Goal: Transaction & Acquisition: Purchase product/service

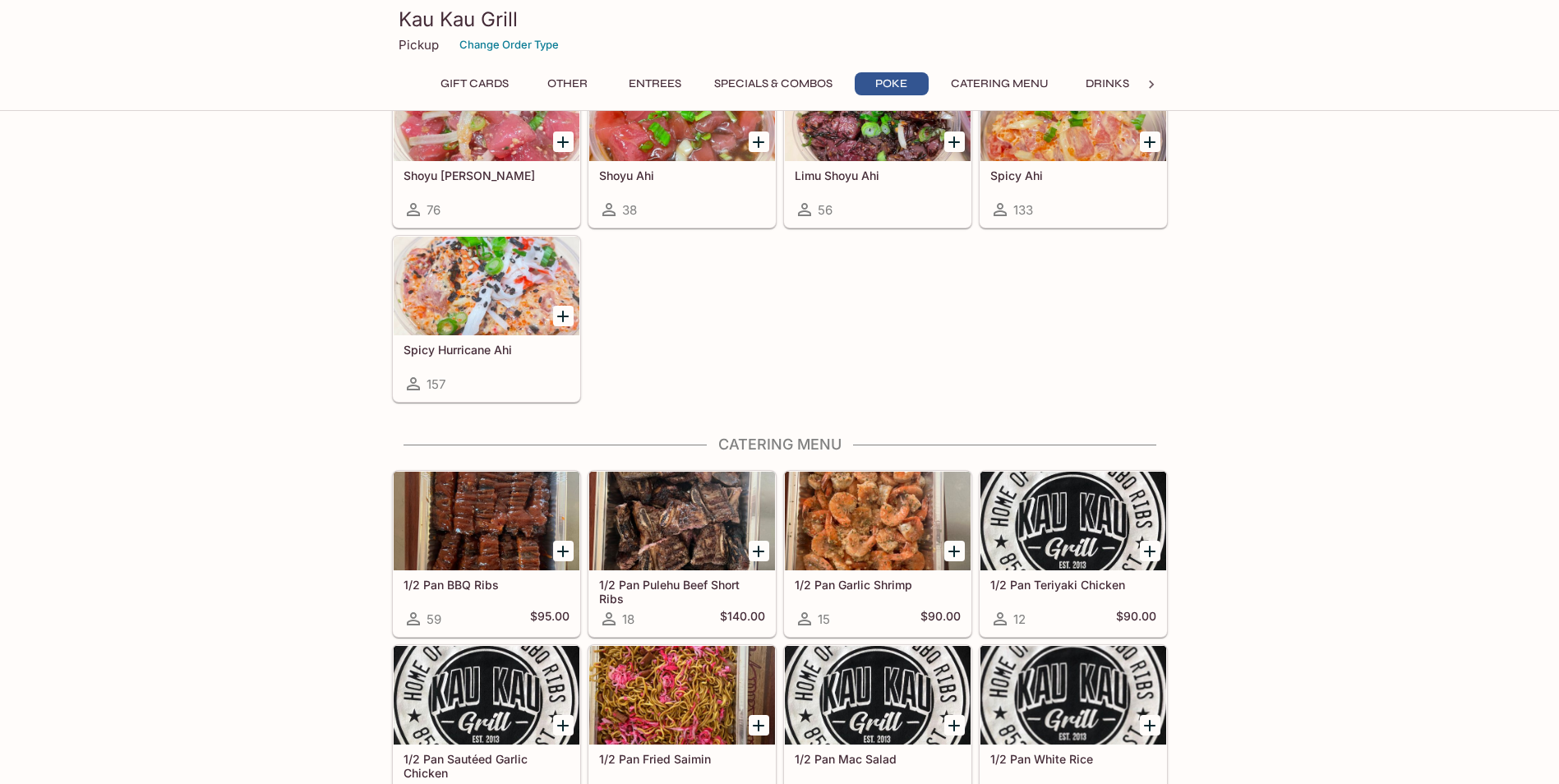
scroll to position [2547, 0]
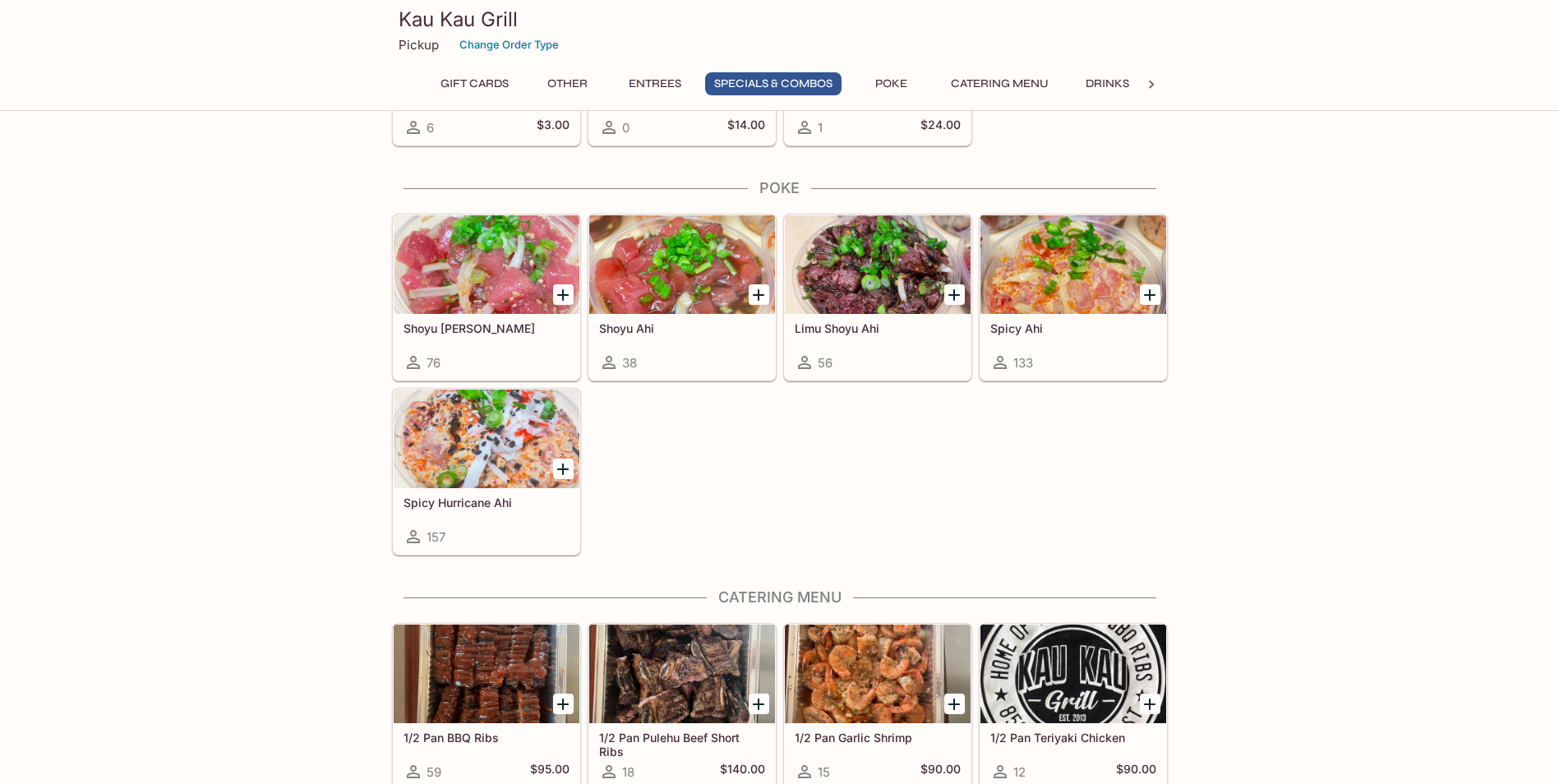
click at [1102, 328] on h5 "Spicy Ahi" at bounding box center [1073, 328] width 166 height 14
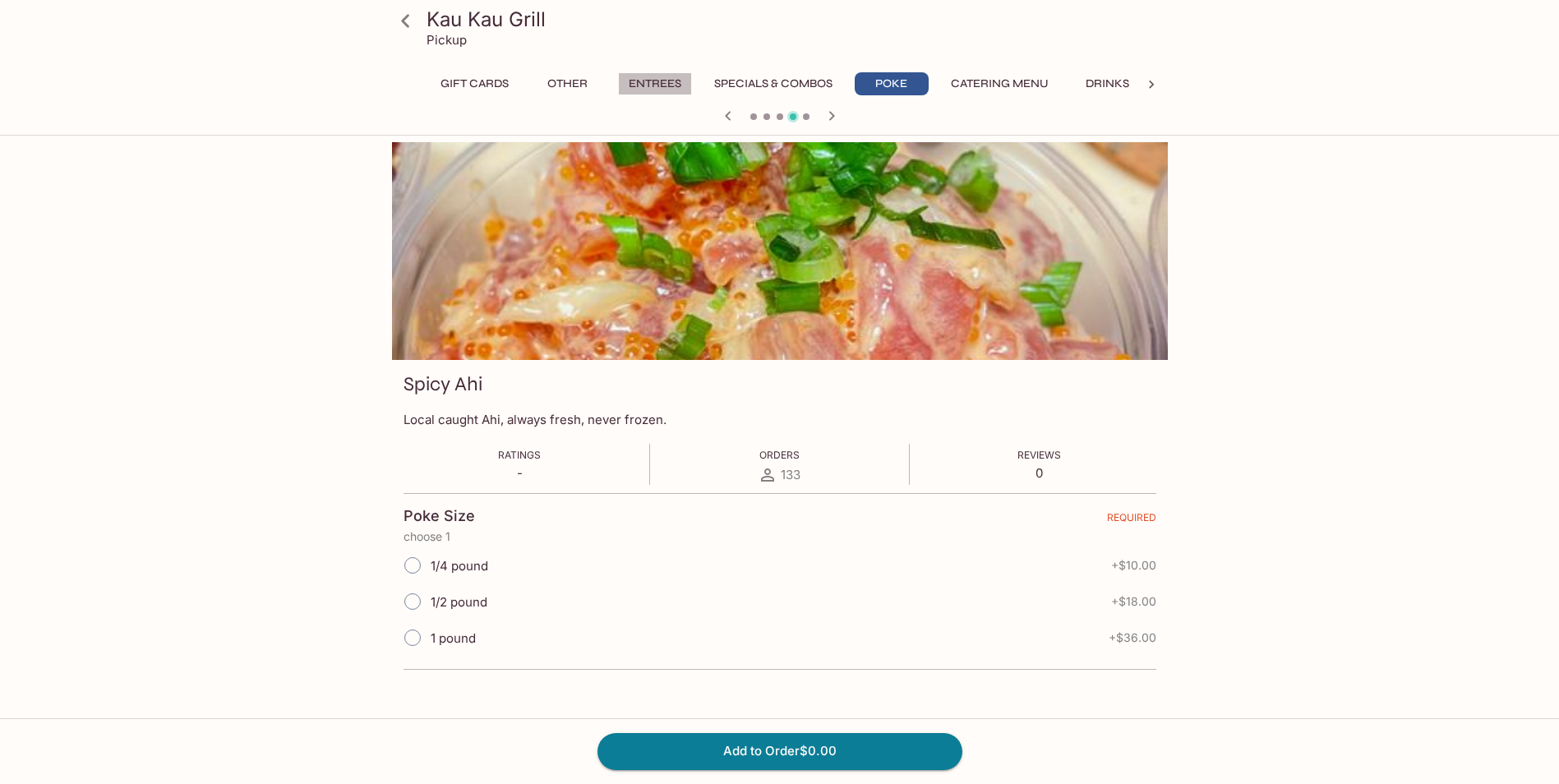
click at [642, 80] on button "Entrees" at bounding box center [654, 83] width 74 height 23
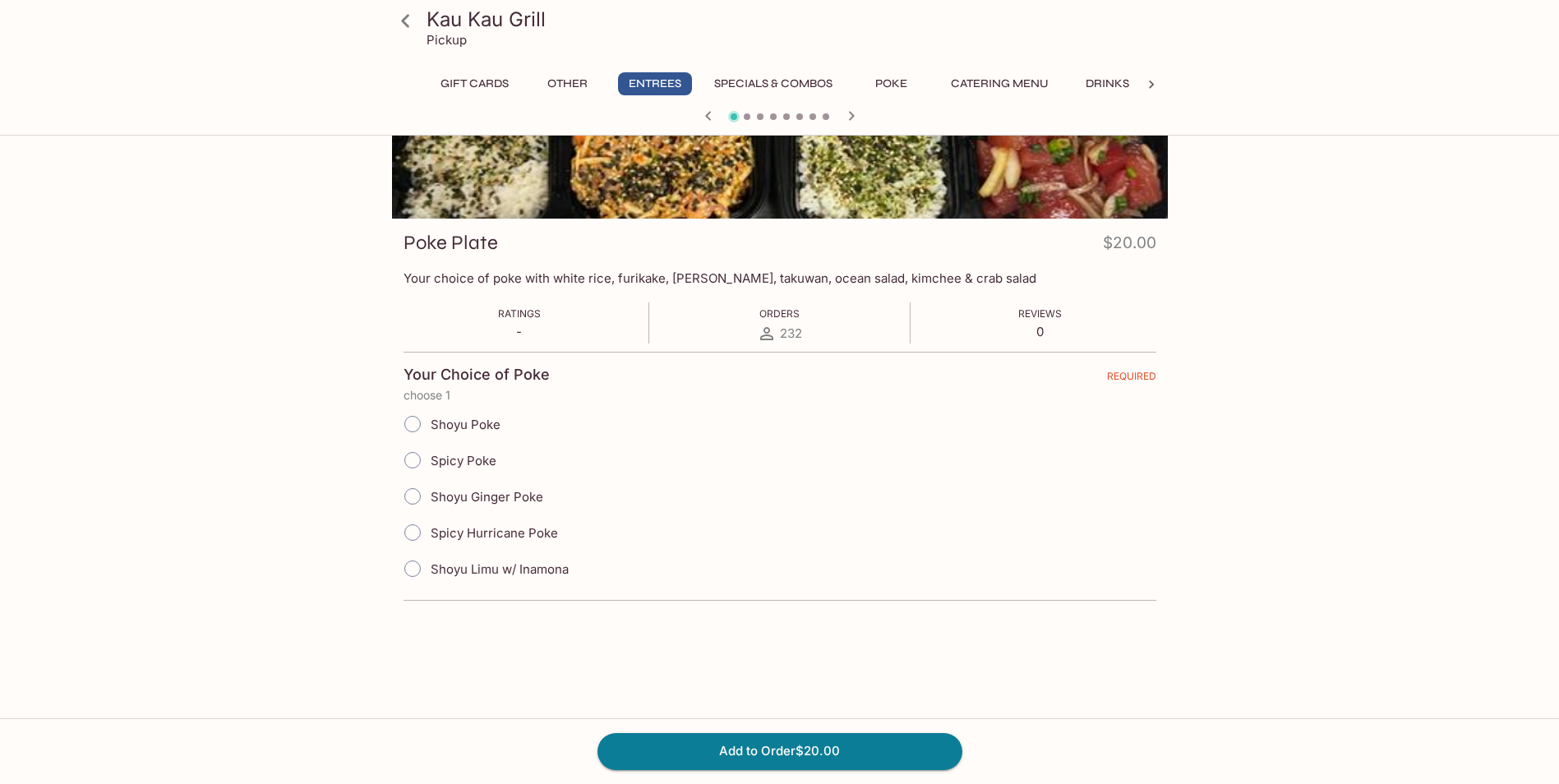
scroll to position [142, 0]
click at [427, 28] on h3 "Kau Kau Grill" at bounding box center [793, 19] width 734 height 25
click at [412, 22] on icon at bounding box center [406, 21] width 29 height 29
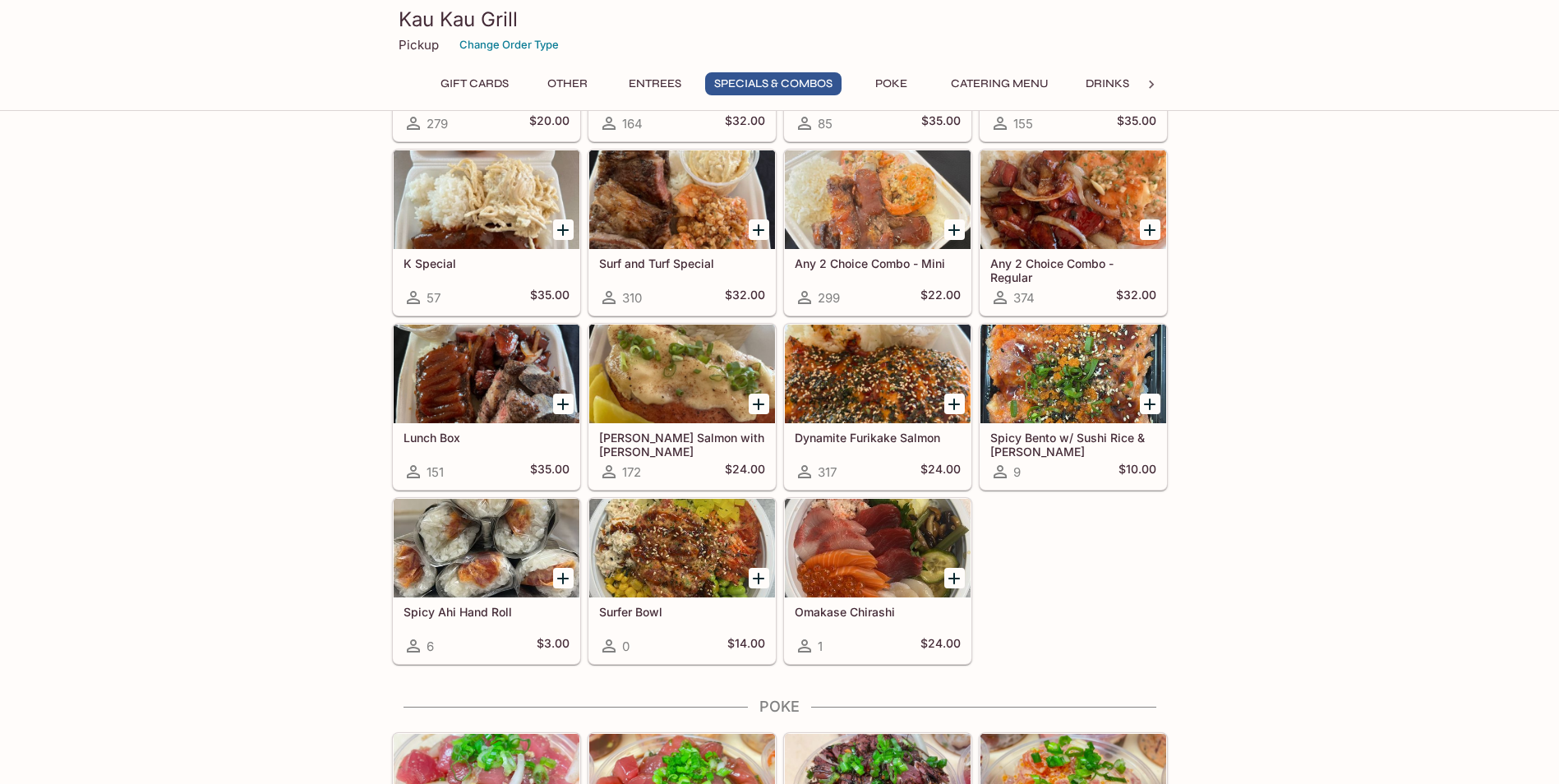
scroll to position [2053, 0]
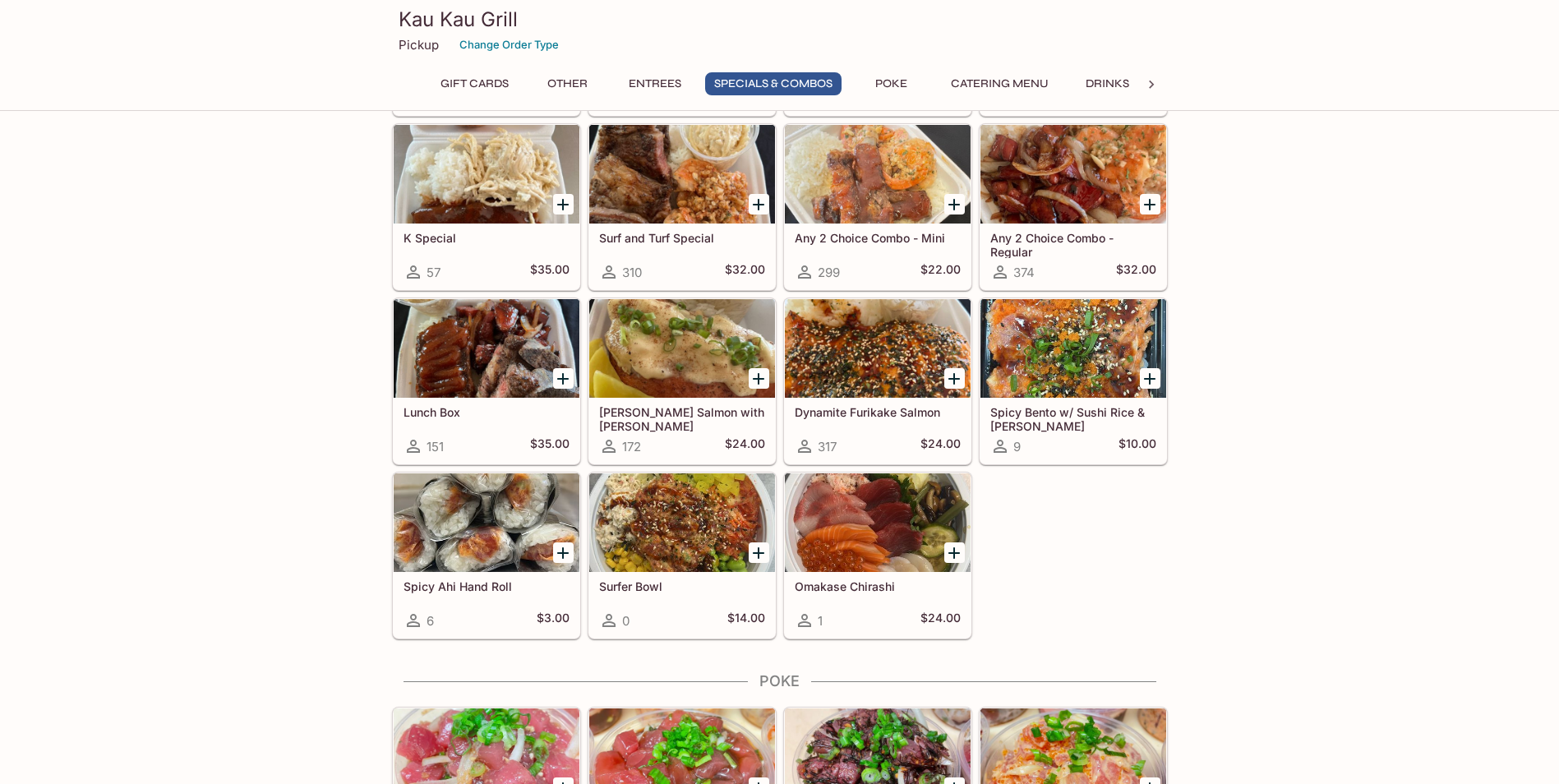
click at [1099, 421] on h5 "Spicy Bento w/ Sushi Rice & [PERSON_NAME]" at bounding box center [1073, 418] width 166 height 27
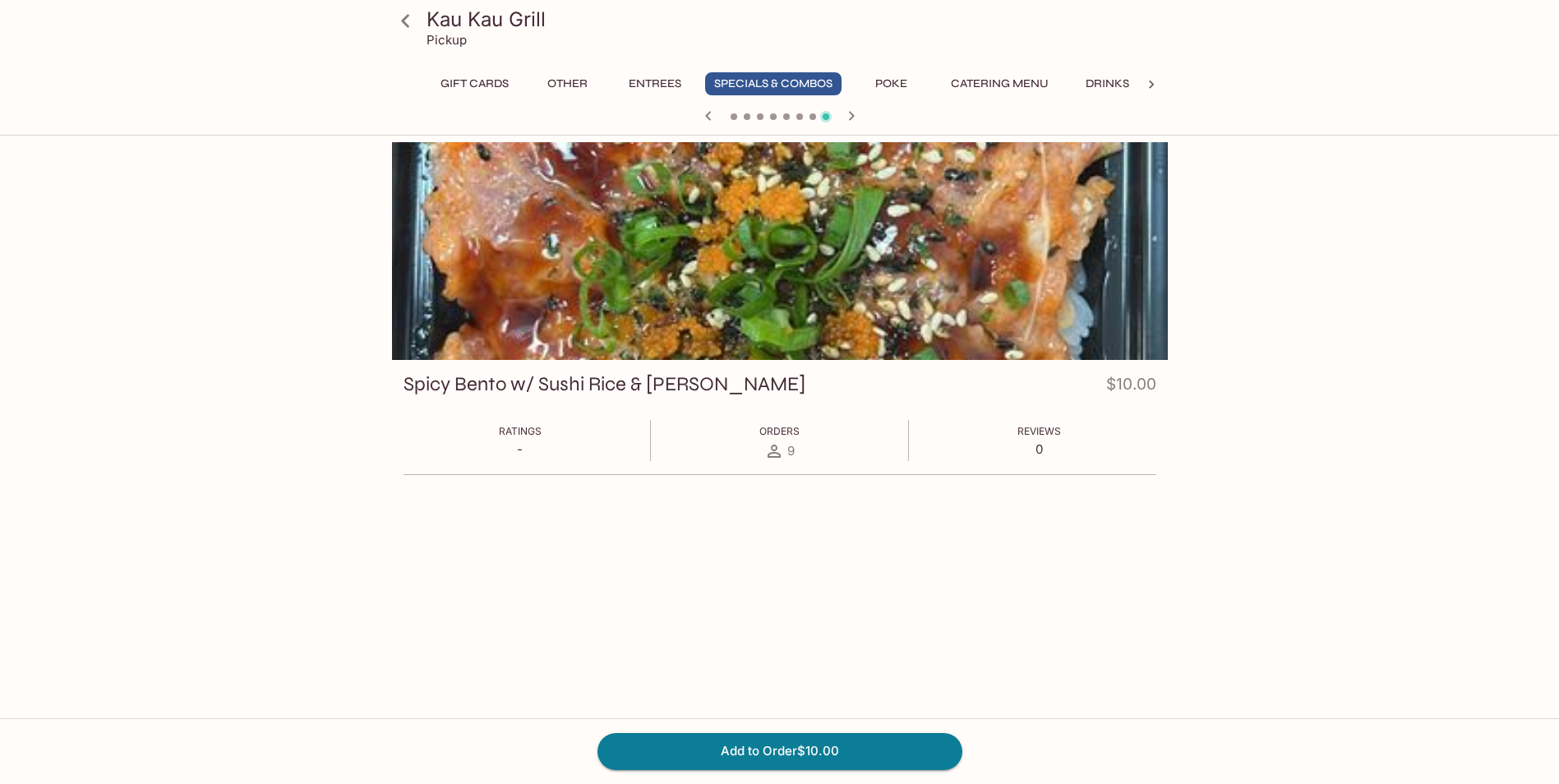
click at [699, 263] on div at bounding box center [780, 251] width 776 height 218
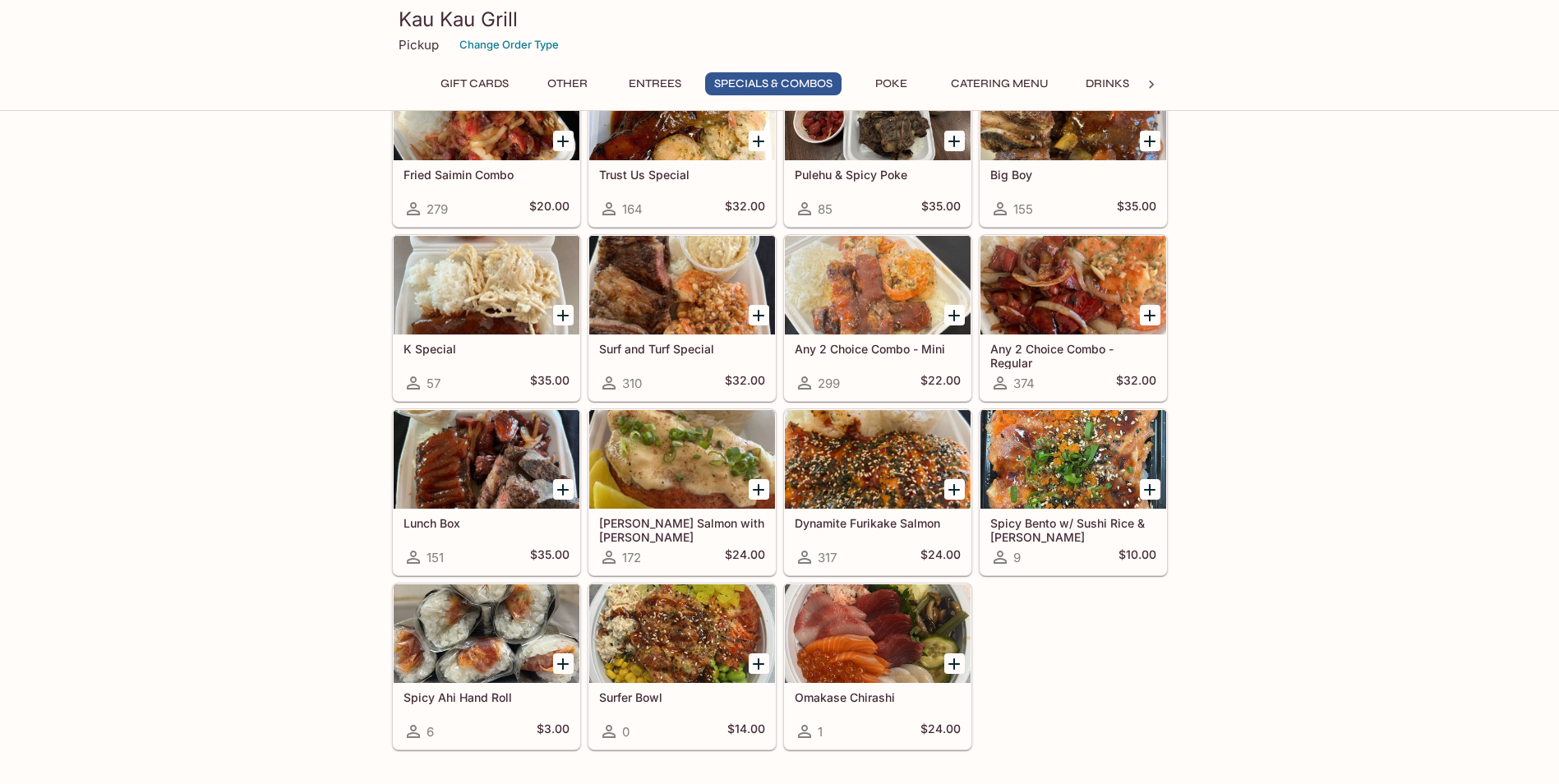
scroll to position [1962, 0]
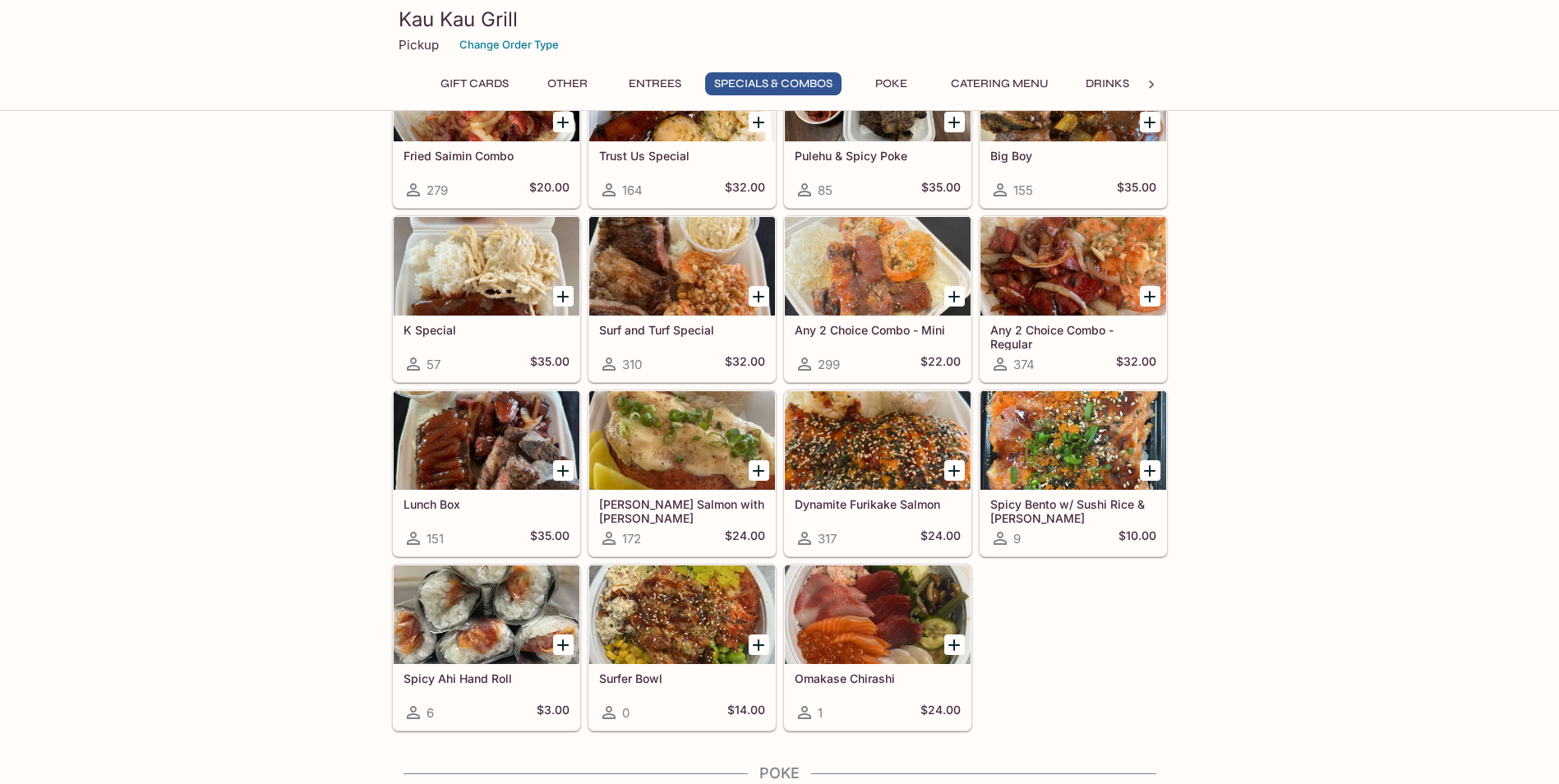
click at [1086, 508] on h5 "Spicy Bento w/ Sushi Rice & [PERSON_NAME]" at bounding box center [1073, 511] width 166 height 27
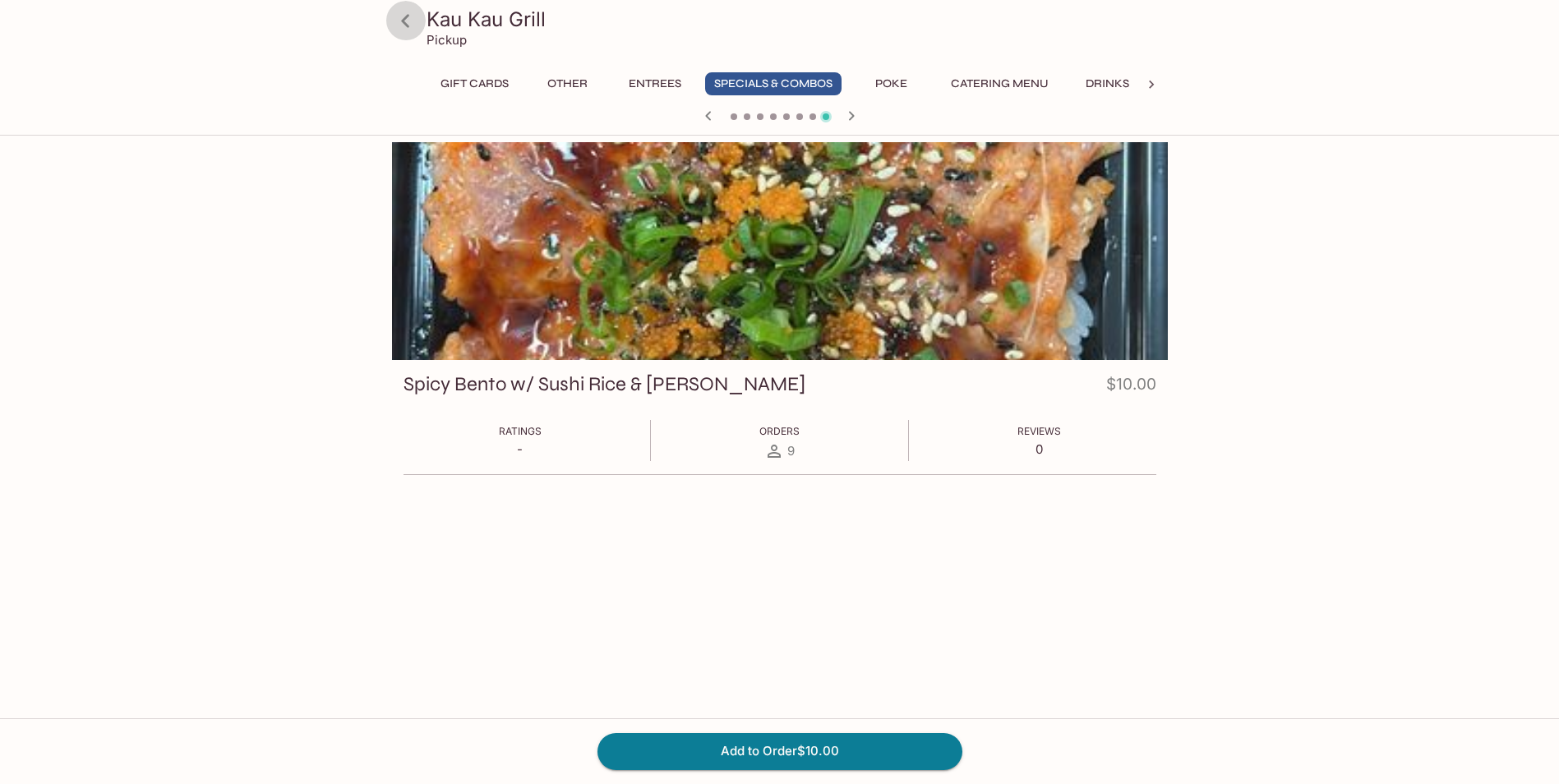
click at [413, 28] on icon at bounding box center [406, 21] width 29 height 29
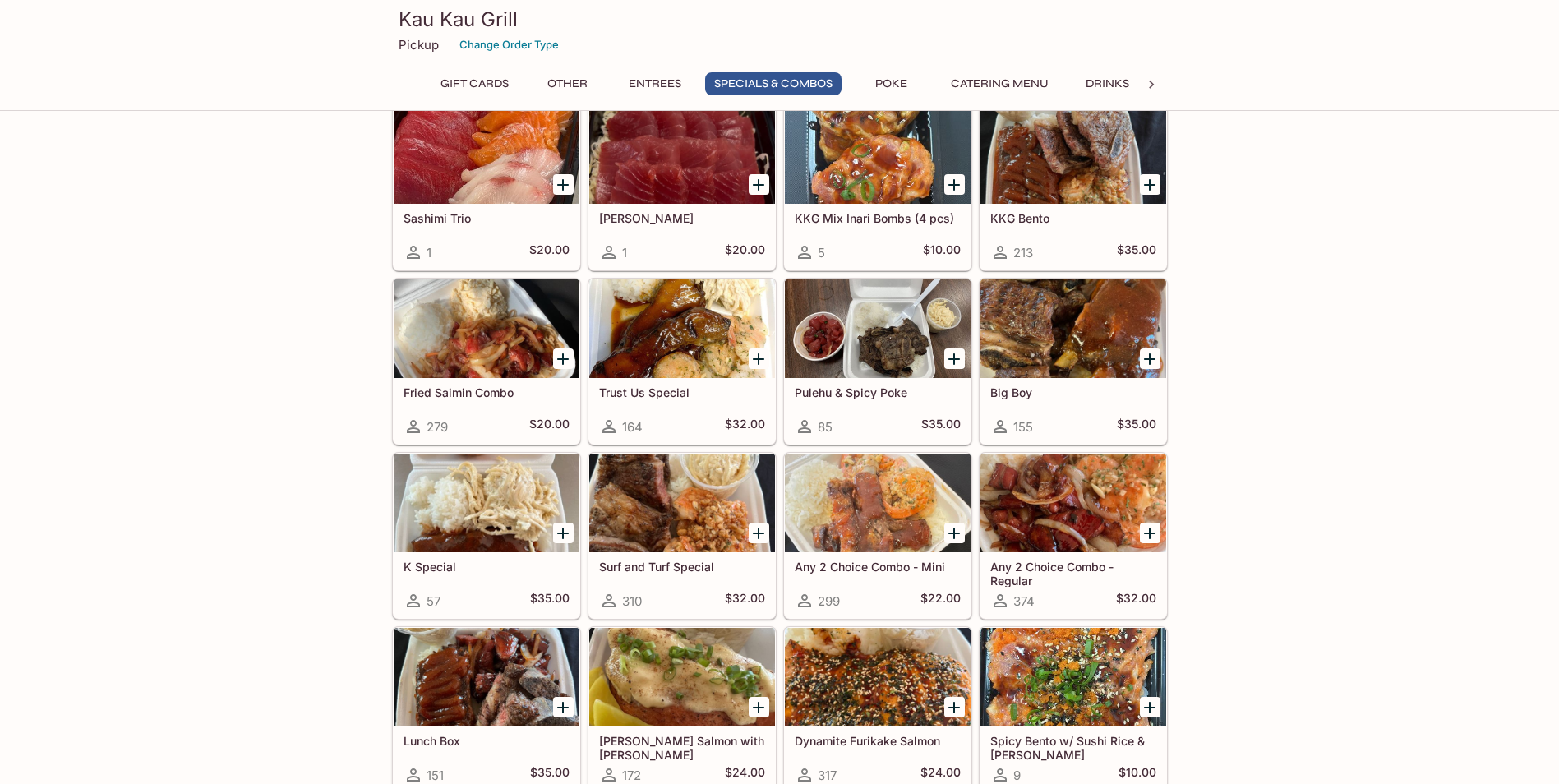
scroll to position [2053, 0]
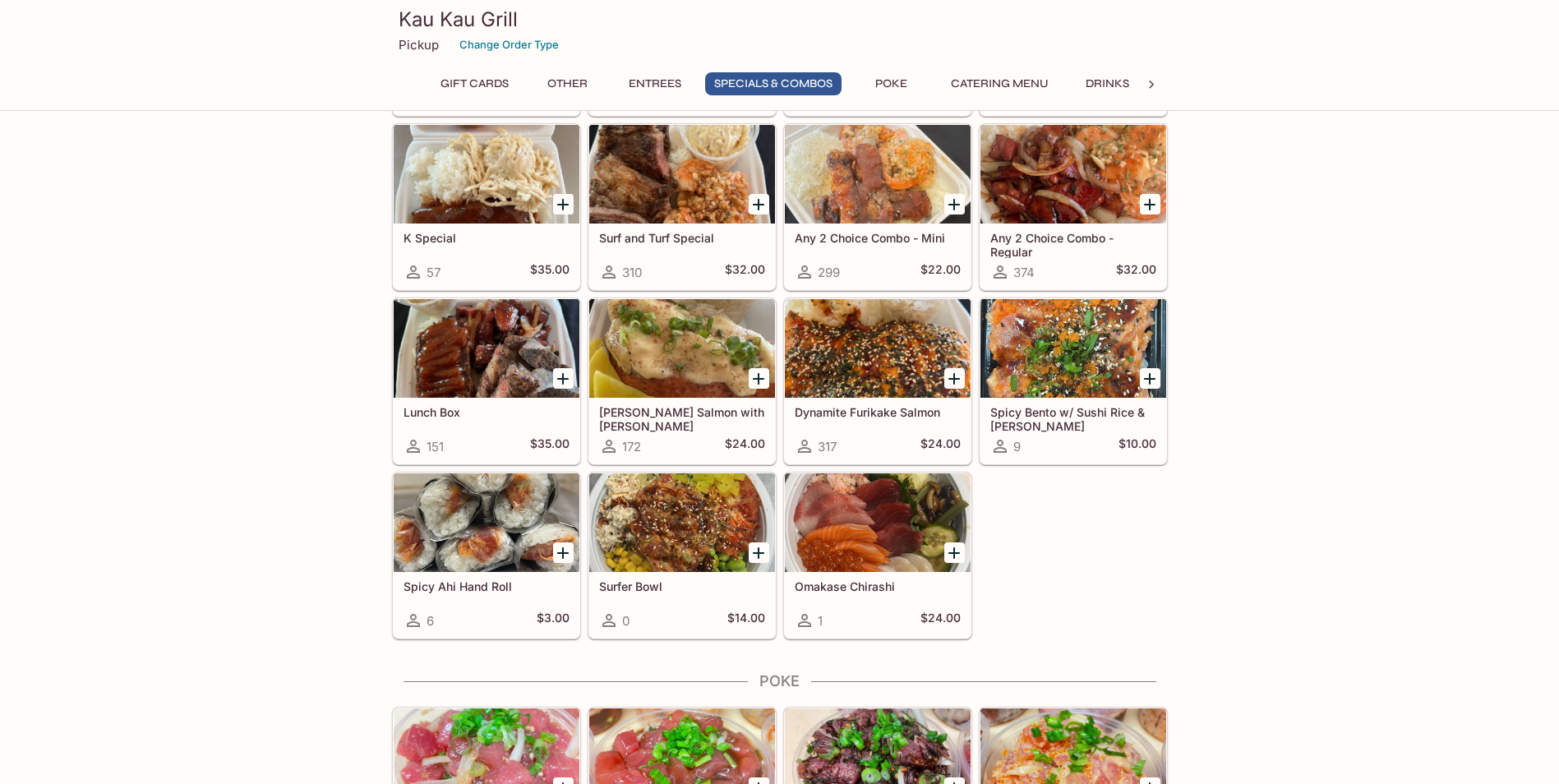
click at [1044, 384] on div at bounding box center [1073, 348] width 186 height 99
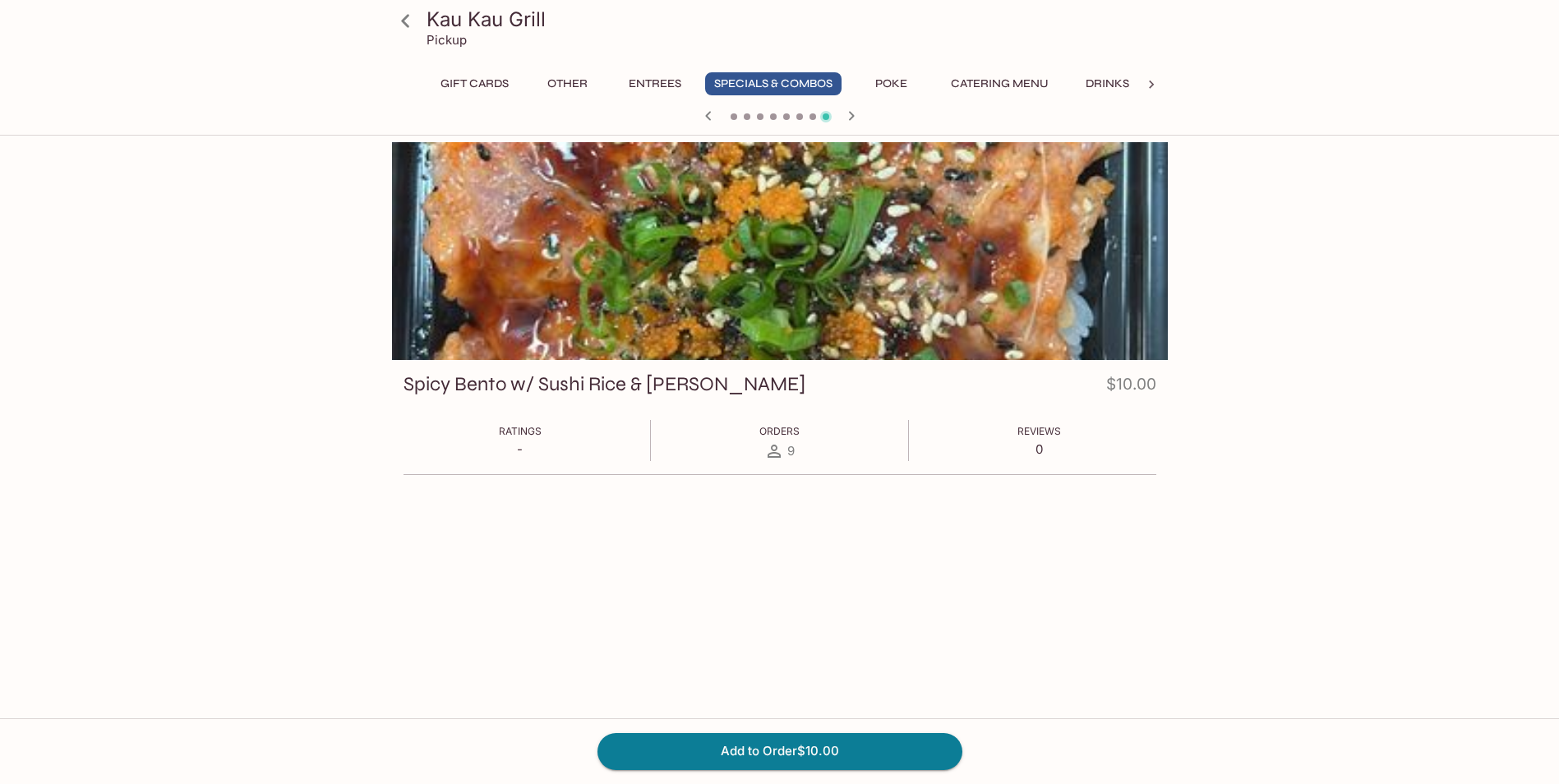
click at [408, 23] on icon at bounding box center [406, 21] width 29 height 29
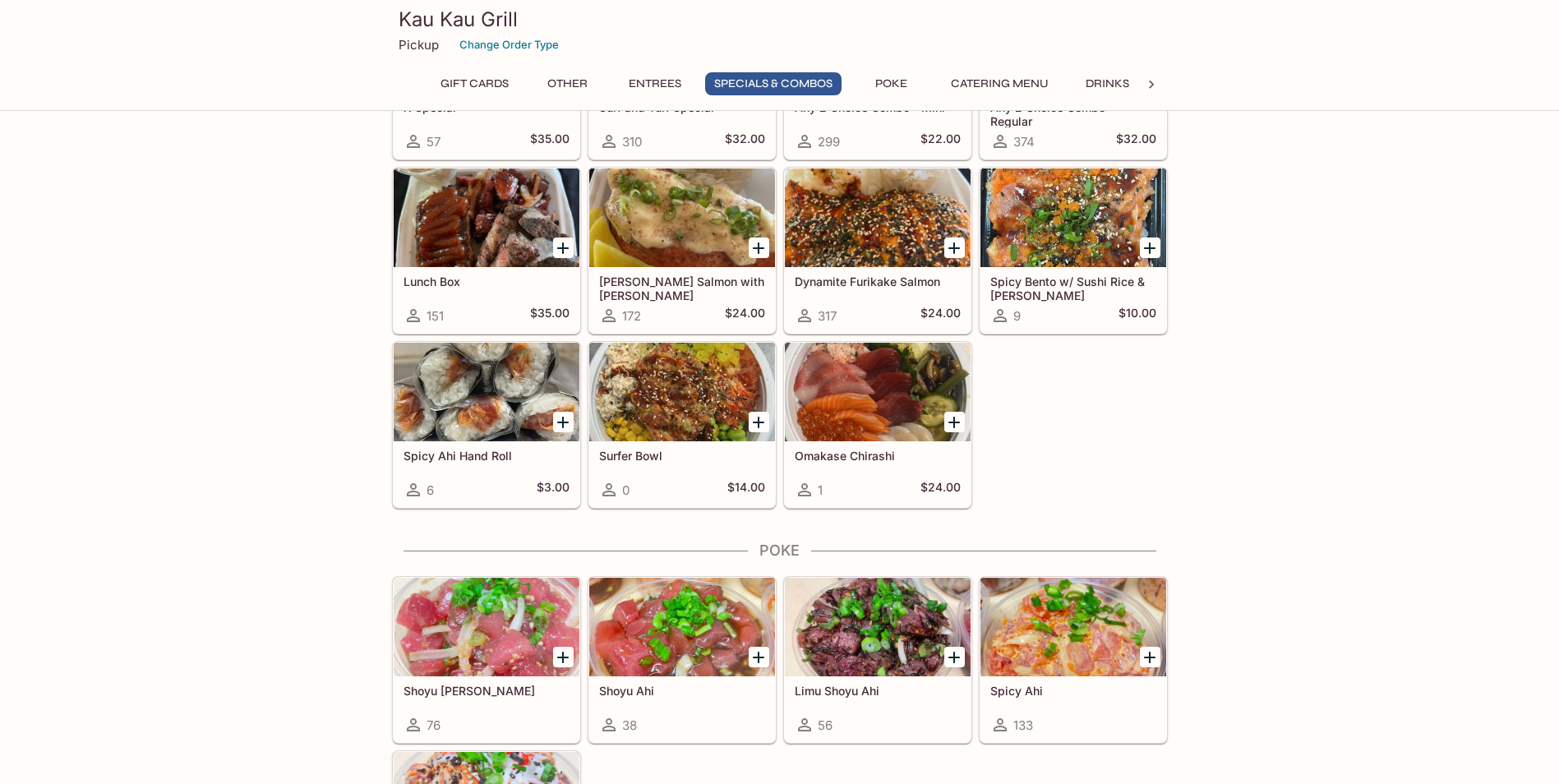
scroll to position [2053, 0]
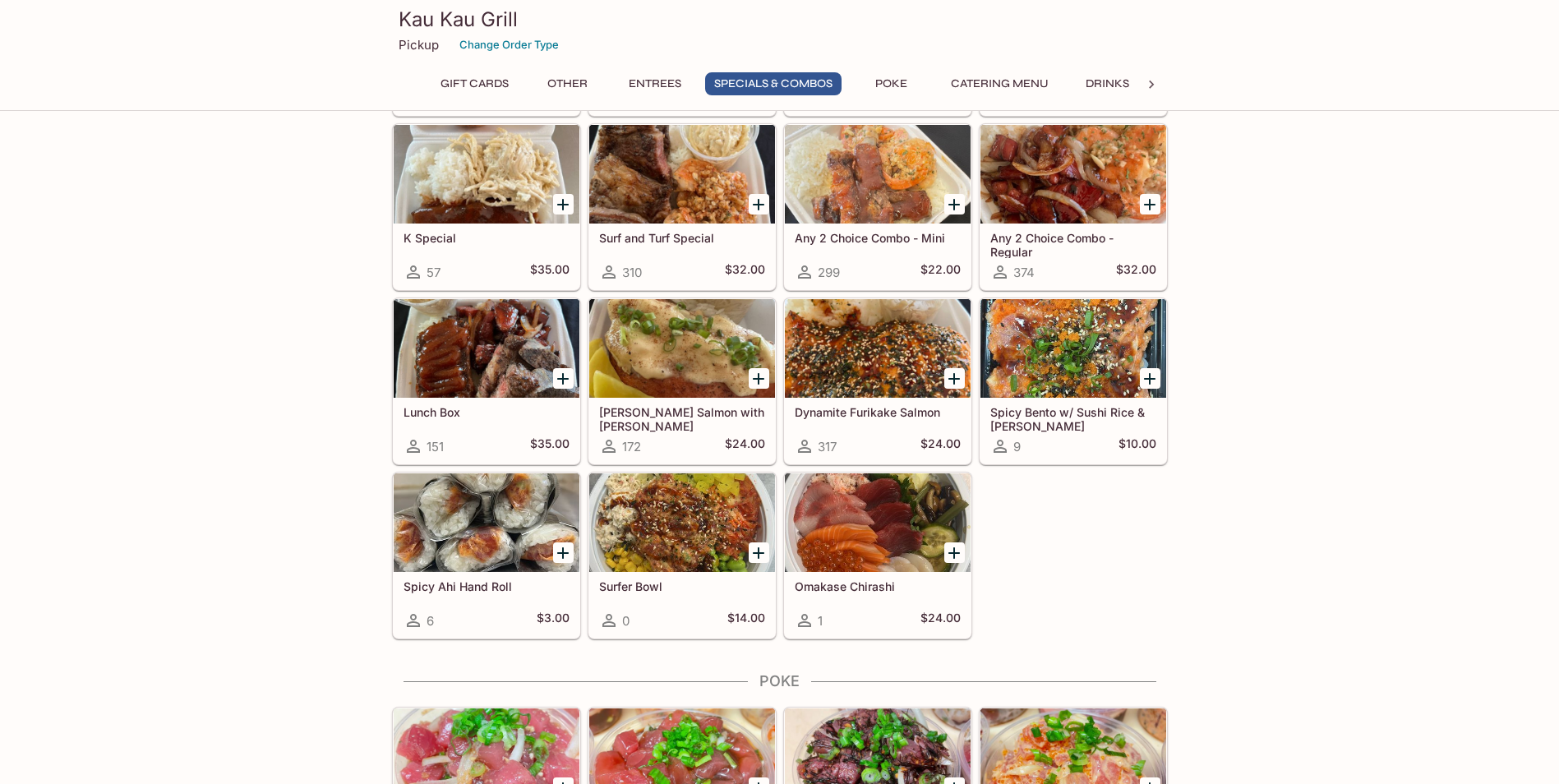
click at [1046, 368] on div at bounding box center [1073, 348] width 186 height 99
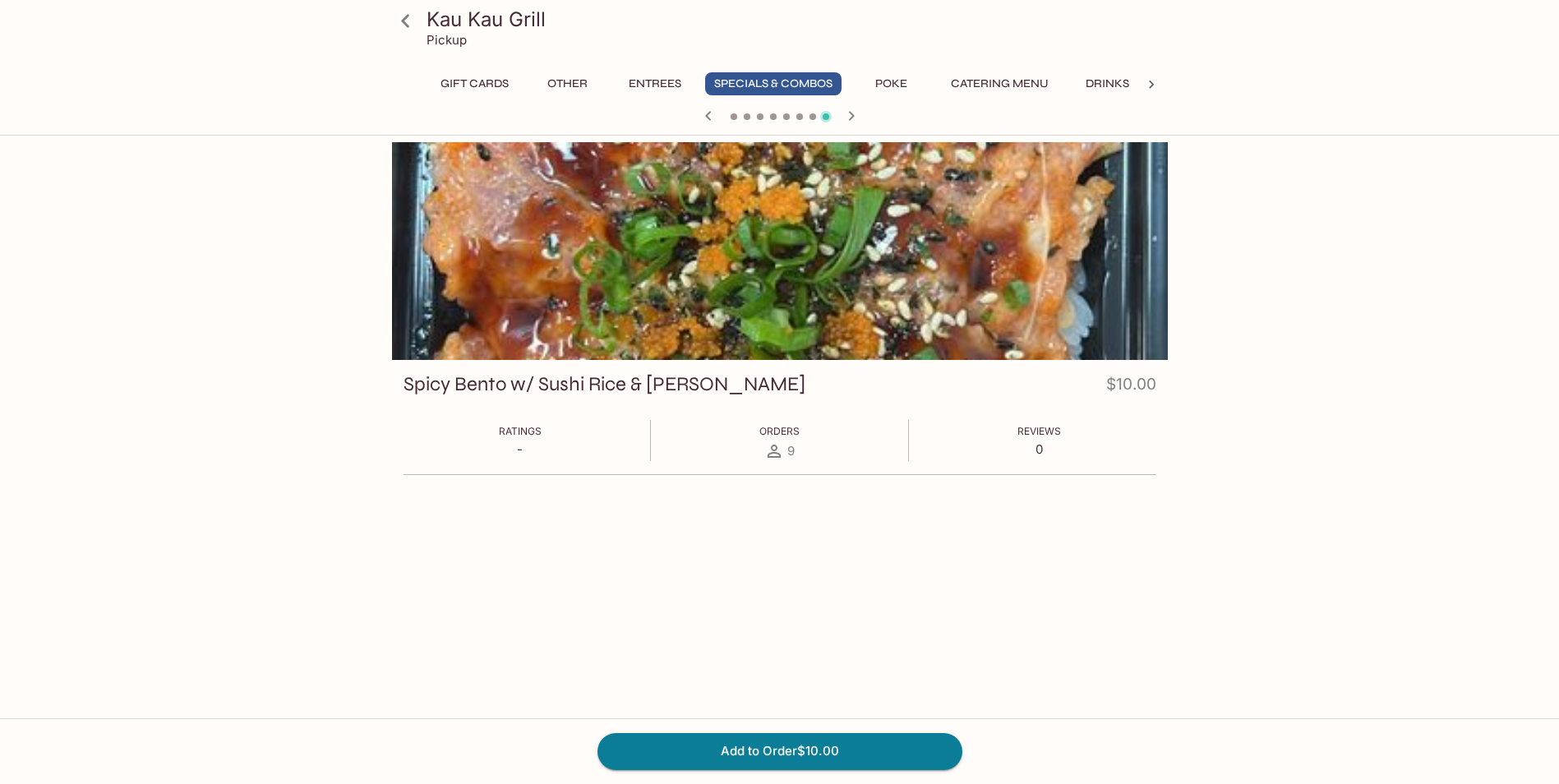
click at [399, 26] on icon at bounding box center [406, 21] width 29 height 29
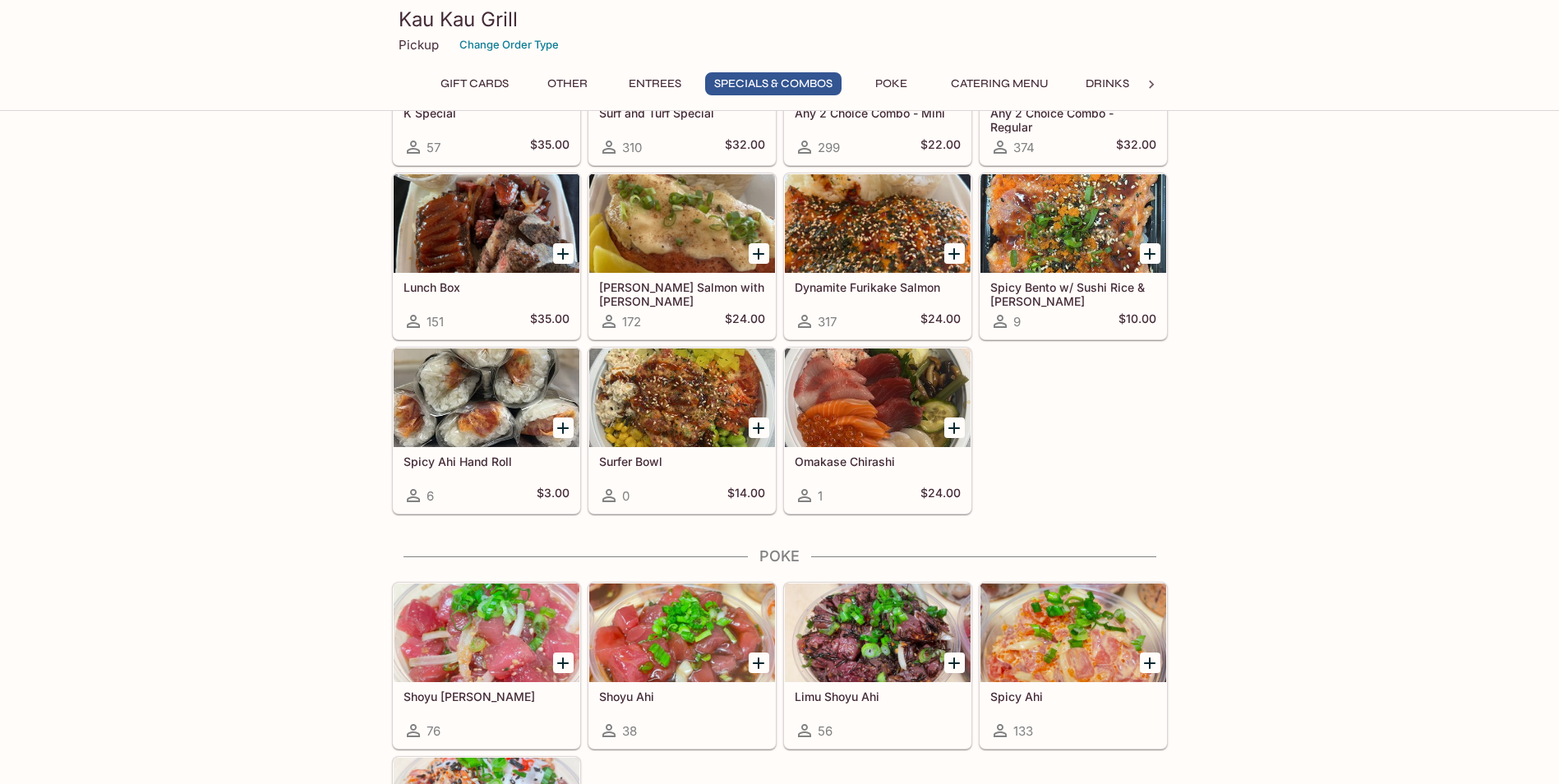
scroll to position [2219, 0]
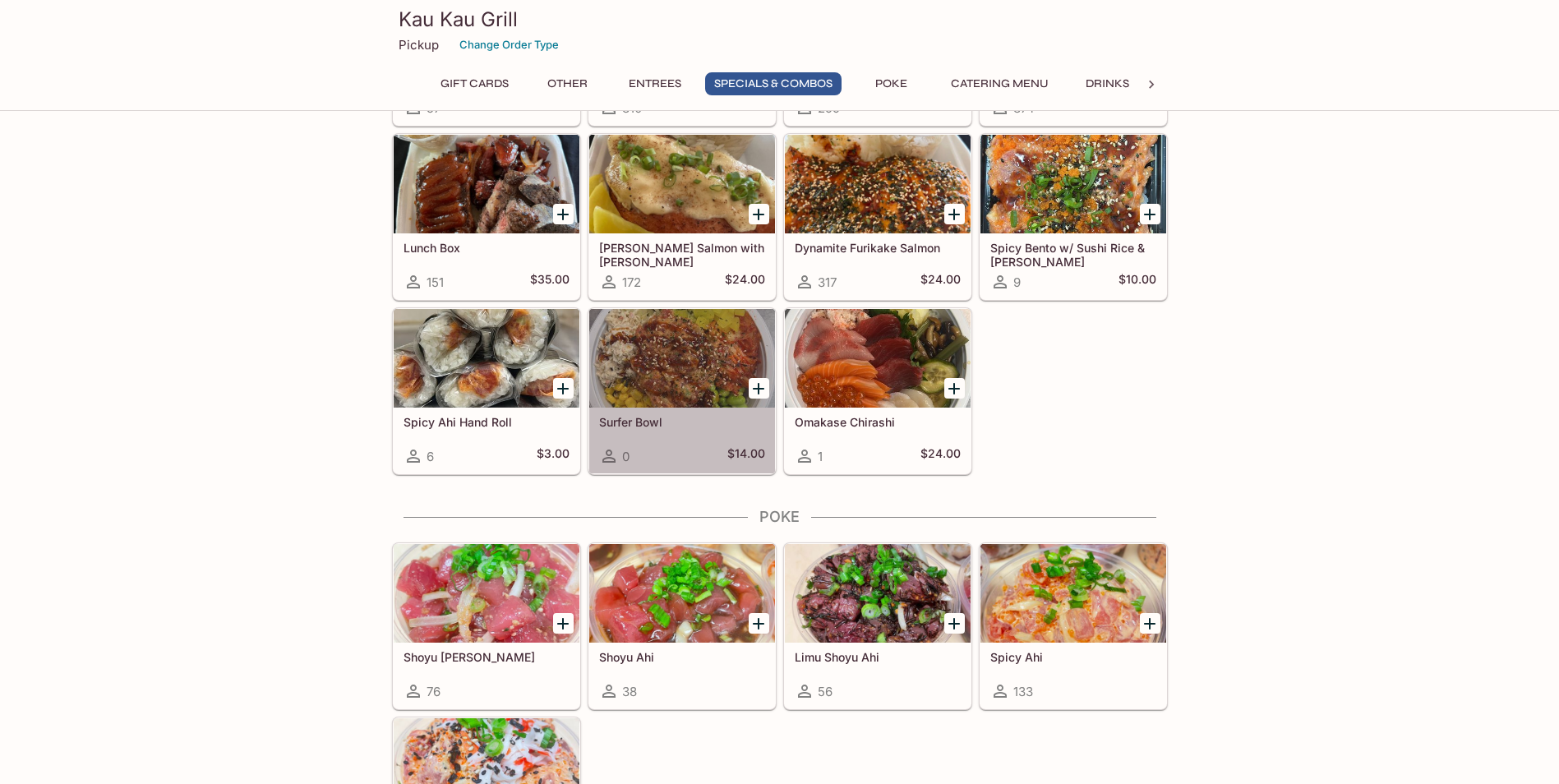
click at [682, 338] on div at bounding box center [681, 358] width 186 height 99
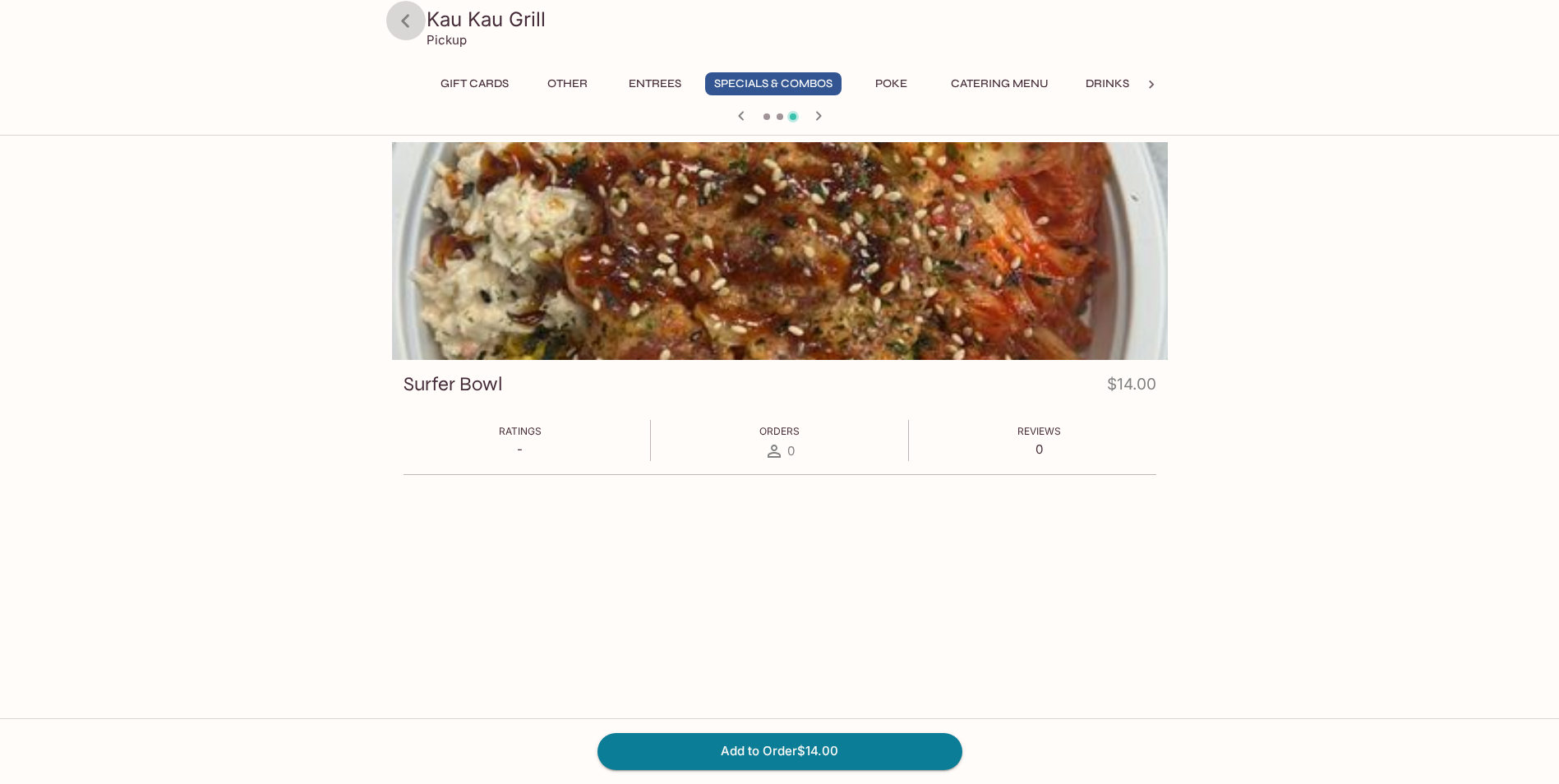
click at [419, 25] on icon at bounding box center [406, 21] width 29 height 29
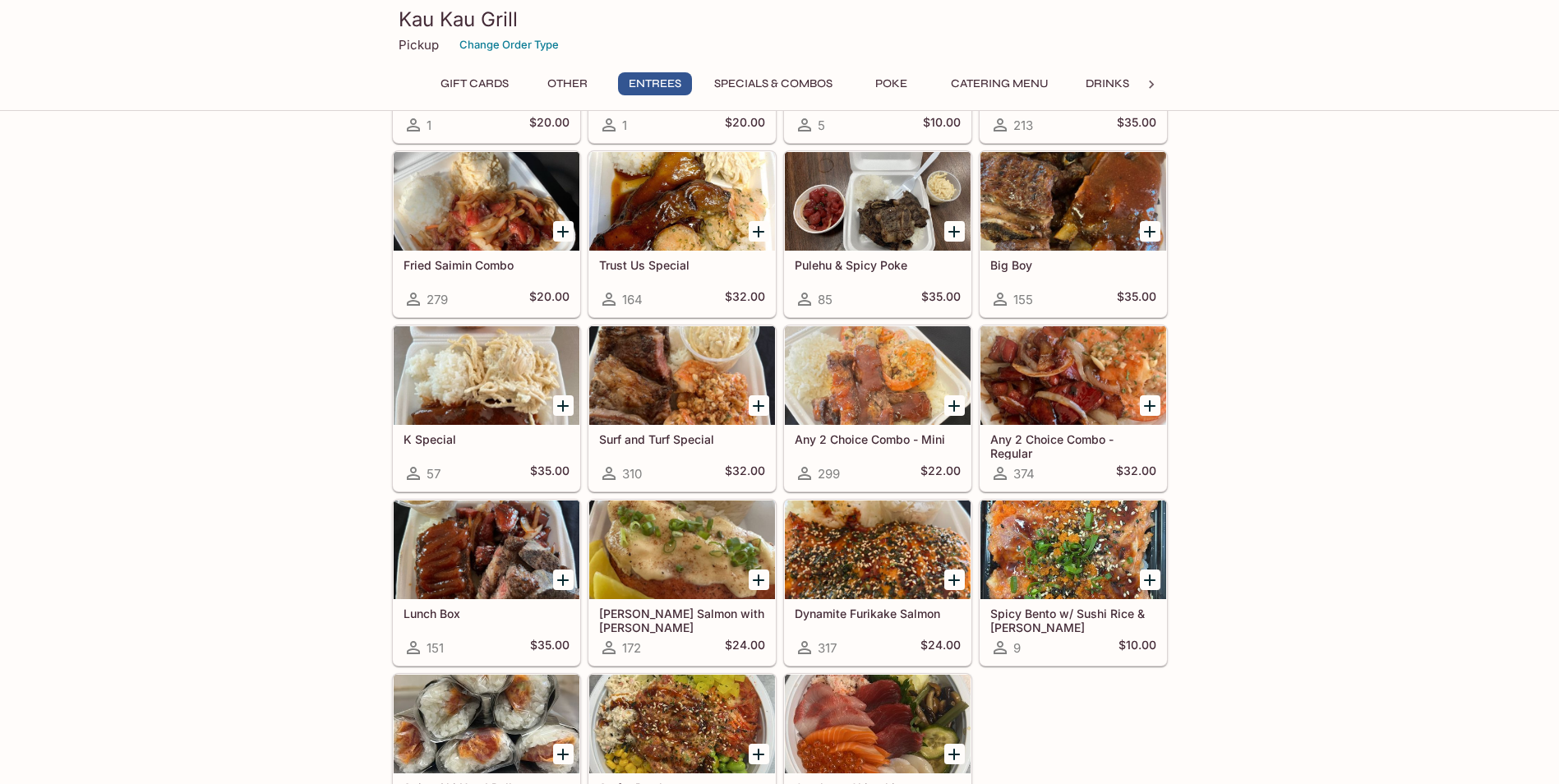
scroll to position [1972, 0]
